Goal: Find specific page/section: Find specific page/section

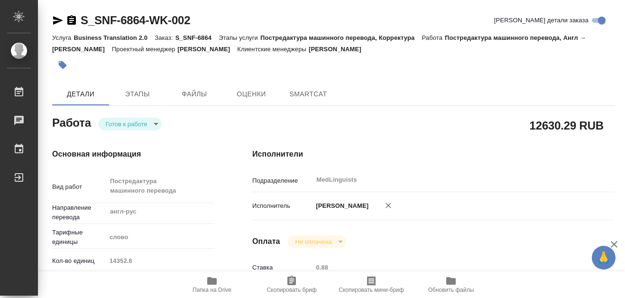
type textarea "x"
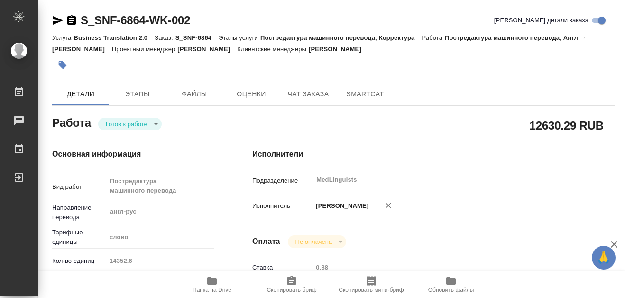
type textarea "x"
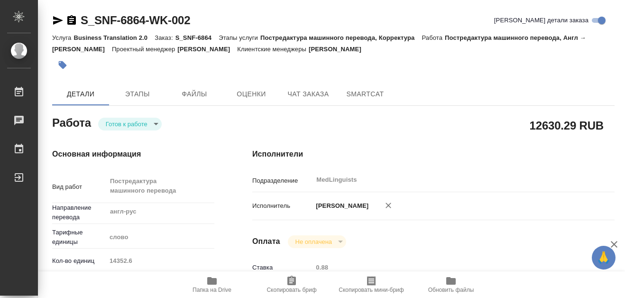
type textarea "x"
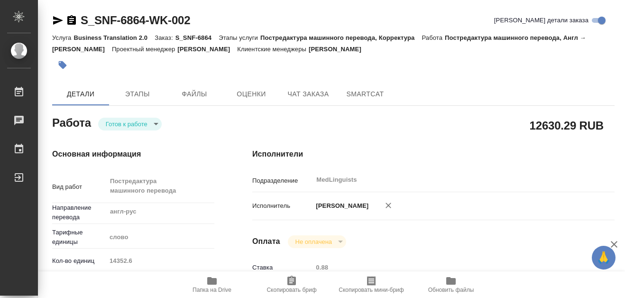
type textarea "x"
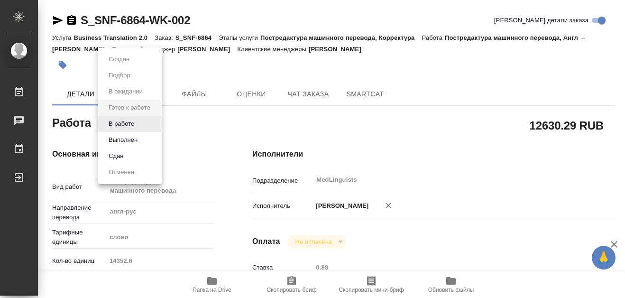
click at [157, 123] on body "🙏 .cls-1 fill:#fff; AWATERA [PERSON_NAME] 0 Чаты График Выйти S_SNF-6864-WK-002…" at bounding box center [312, 149] width 625 height 298
click at [128, 123] on button "В работе" at bounding box center [121, 124] width 31 height 10
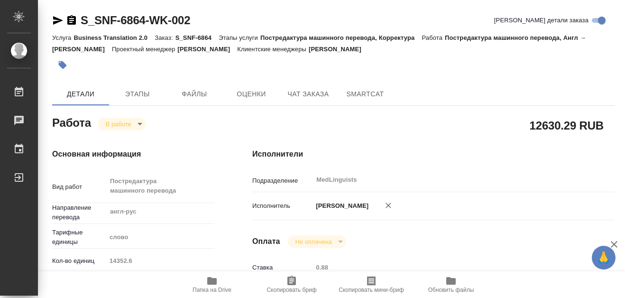
type textarea "x"
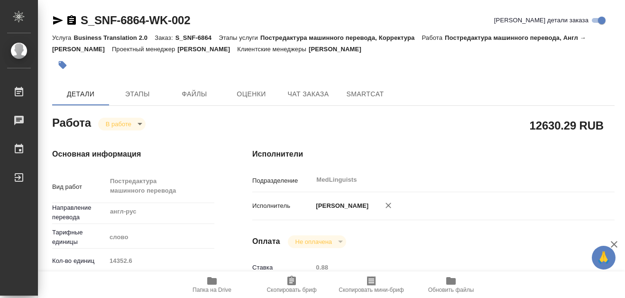
type textarea "x"
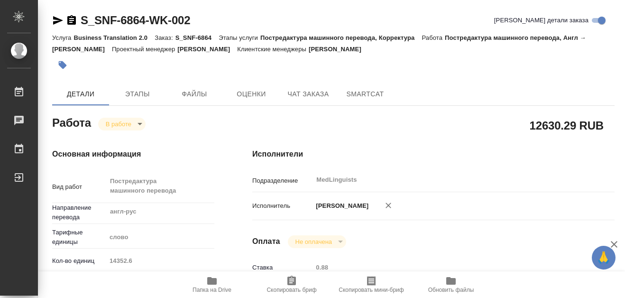
type textarea "x"
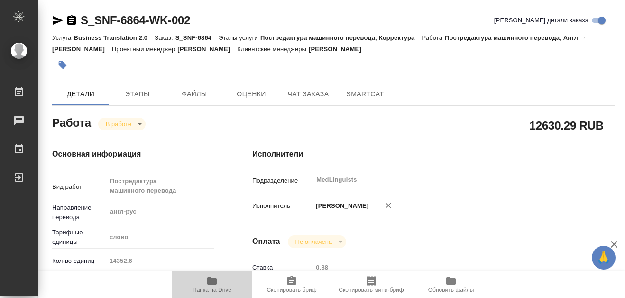
click at [214, 278] on icon "button" at bounding box center [211, 281] width 9 height 8
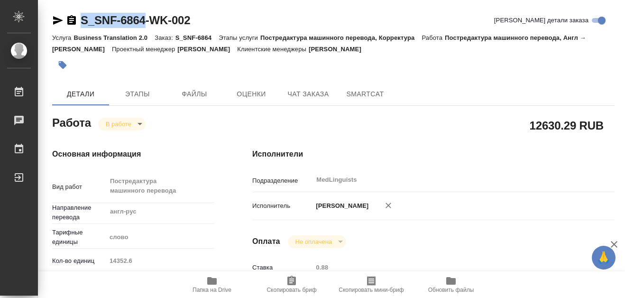
drag, startPoint x: 78, startPoint y: 10, endPoint x: 146, endPoint y: 19, distance: 68.3
copy link "S_SNF-6864"
